Goal: Task Accomplishment & Management: Manage account settings

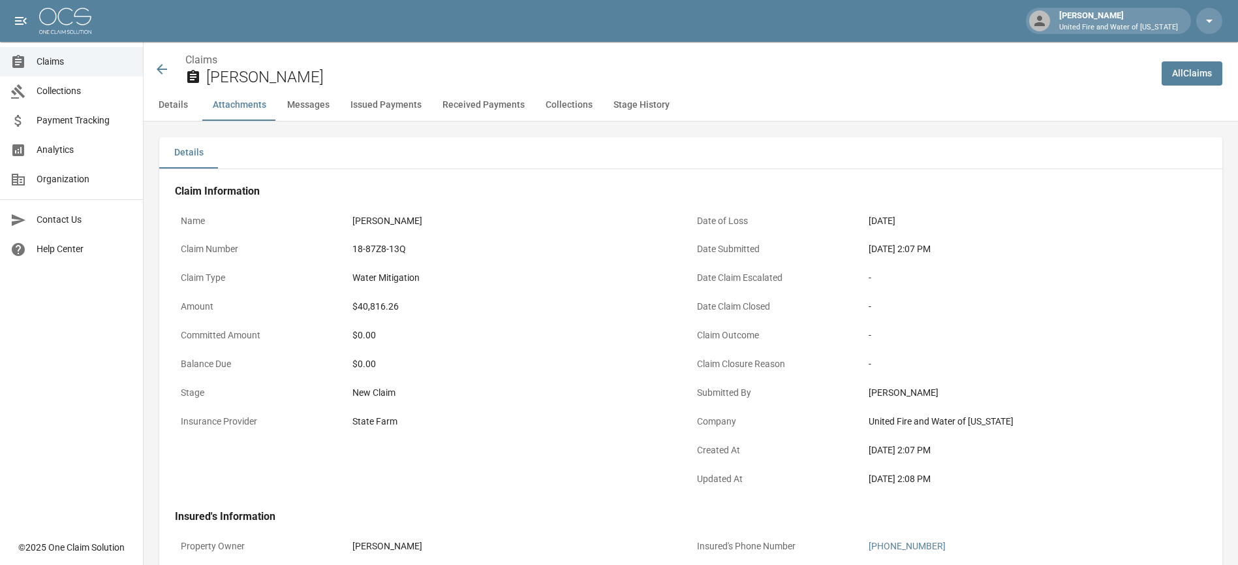
scroll to position [783, 0]
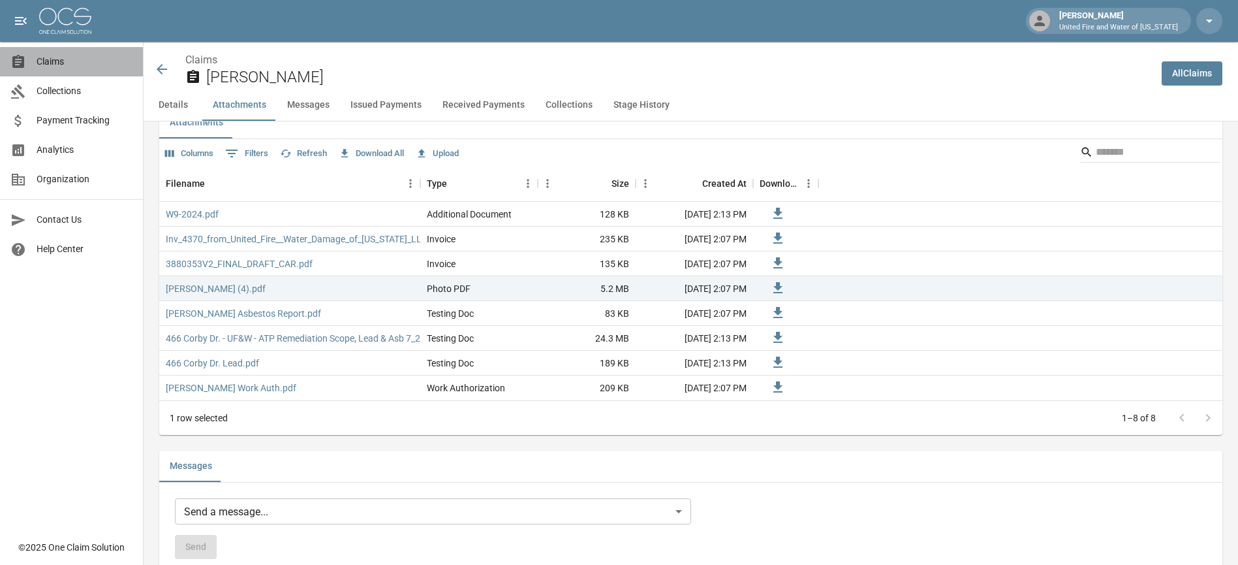
click at [65, 69] on link "Claims" at bounding box center [71, 61] width 143 height 29
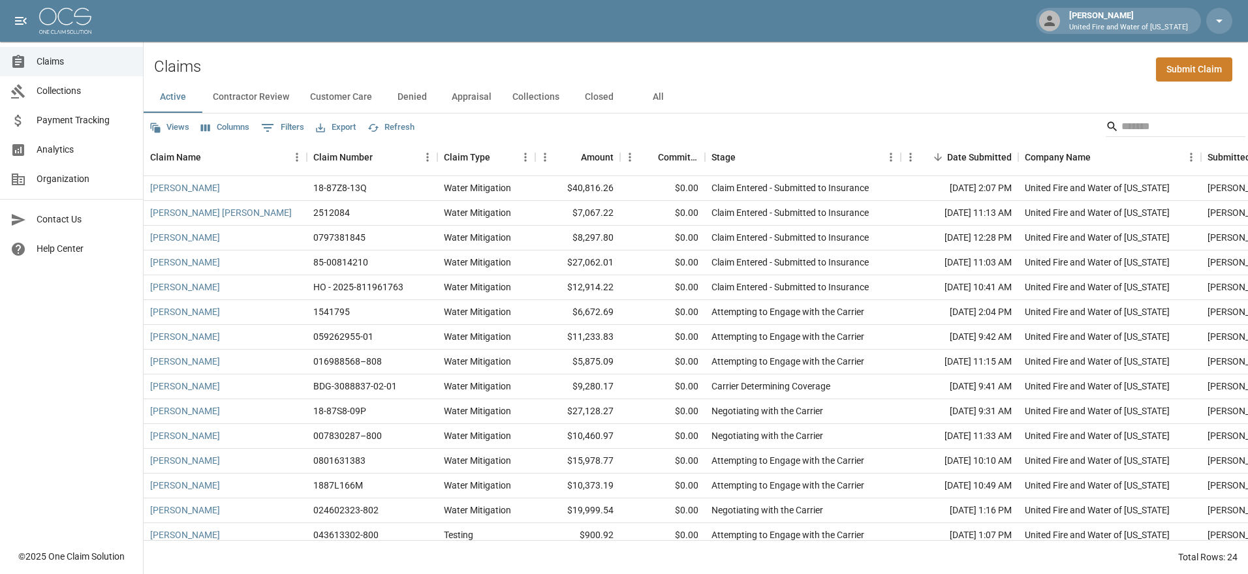
click at [526, 97] on button "Collections" at bounding box center [536, 97] width 68 height 31
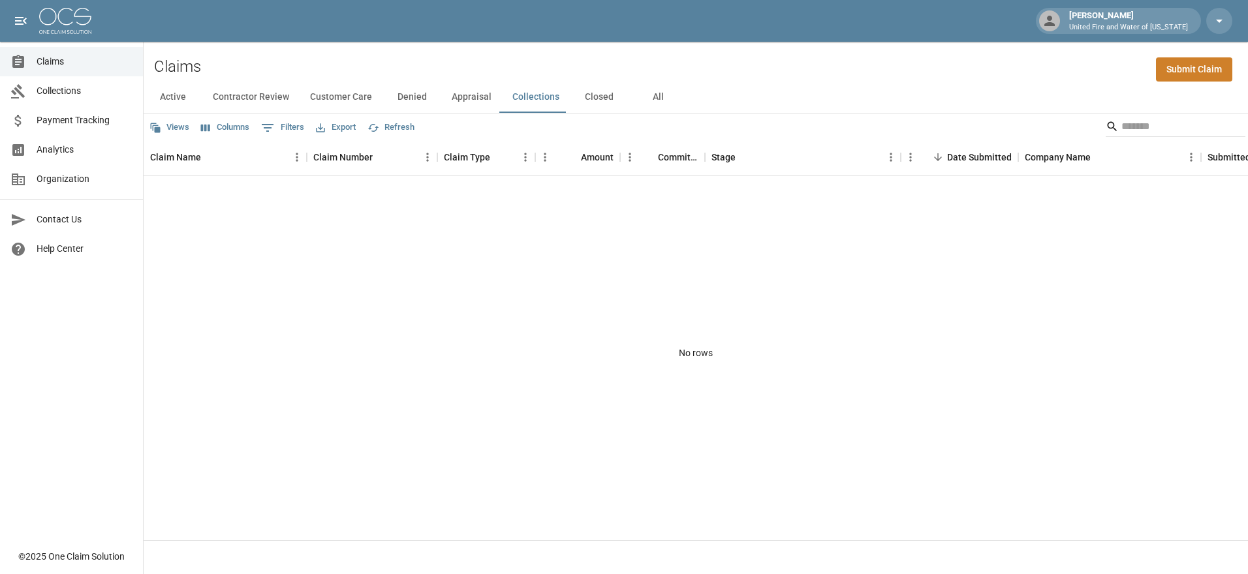
click at [594, 97] on button "Closed" at bounding box center [599, 97] width 59 height 31
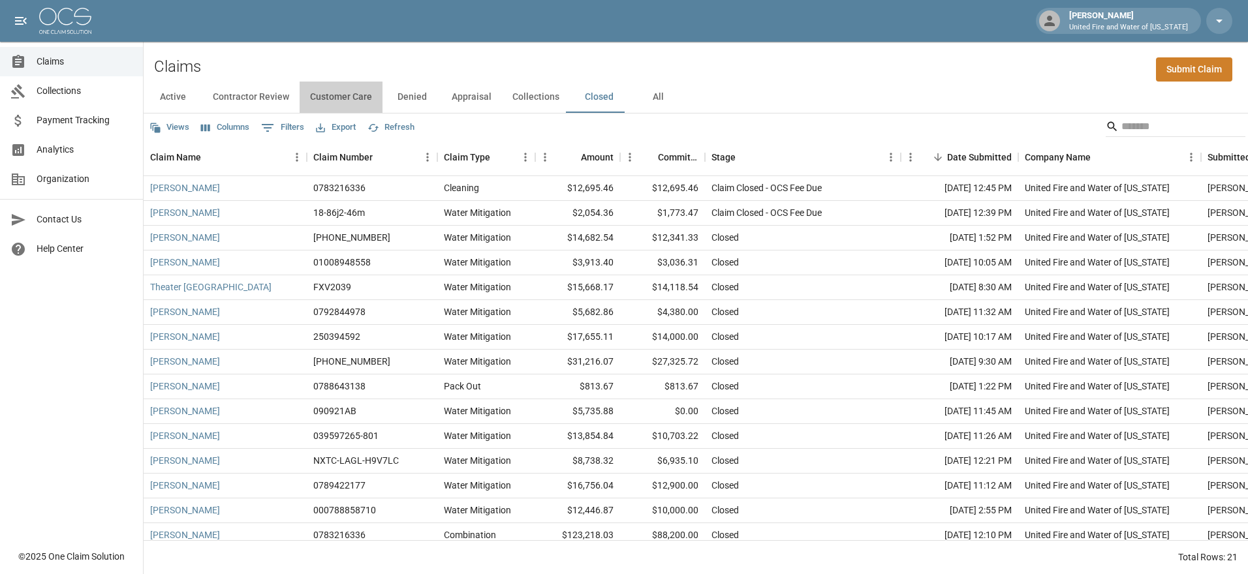
click at [351, 91] on button "Customer Care" at bounding box center [341, 97] width 83 height 31
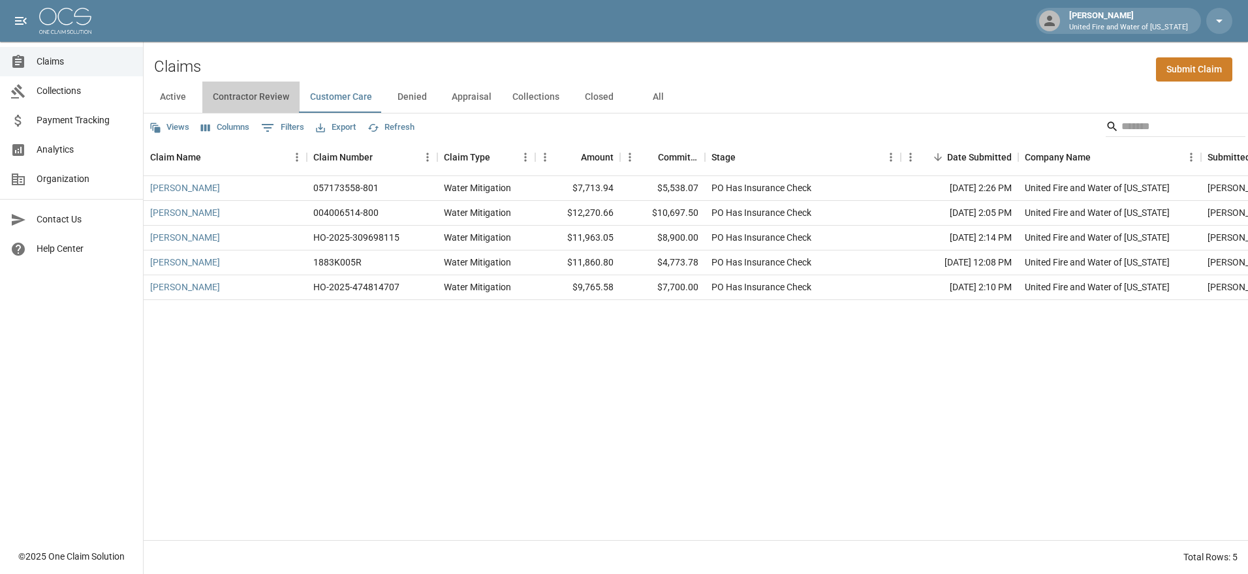
click at [265, 91] on button "Contractor Review" at bounding box center [250, 97] width 97 height 31
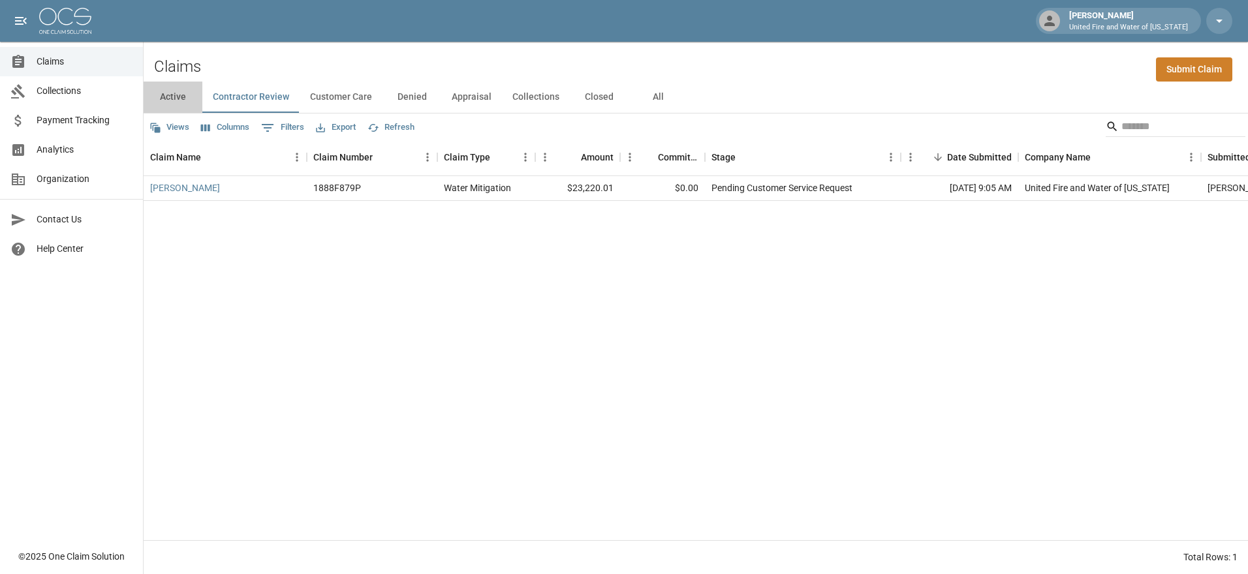
click at [173, 97] on button "Active" at bounding box center [173, 97] width 59 height 31
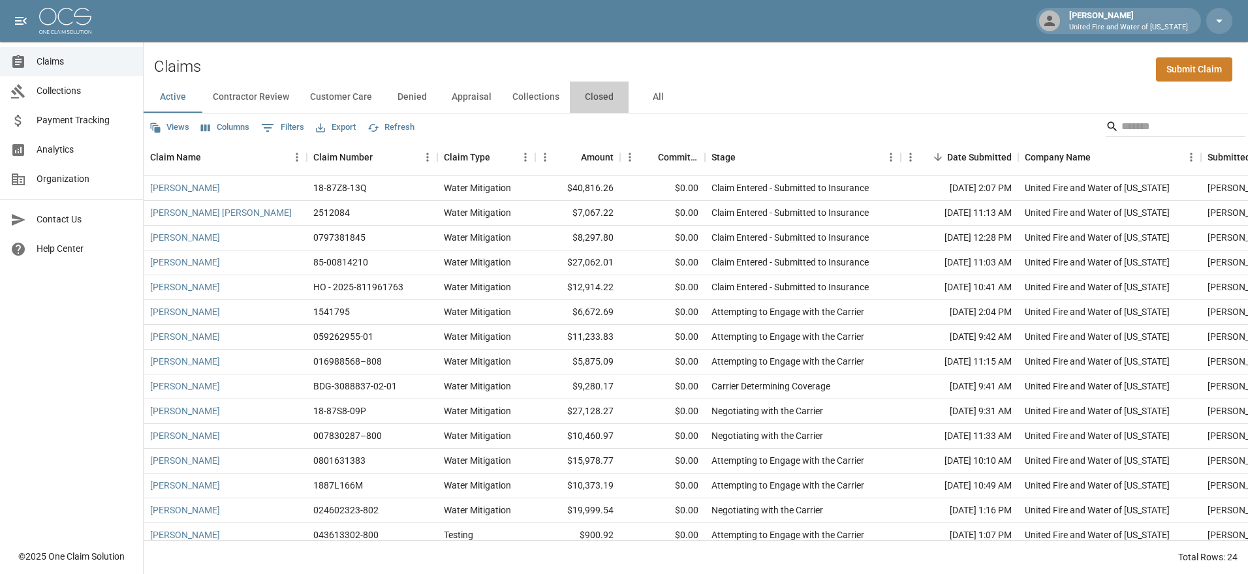
click at [598, 90] on button "Closed" at bounding box center [599, 97] width 59 height 31
